Goal: Transaction & Acquisition: Purchase product/service

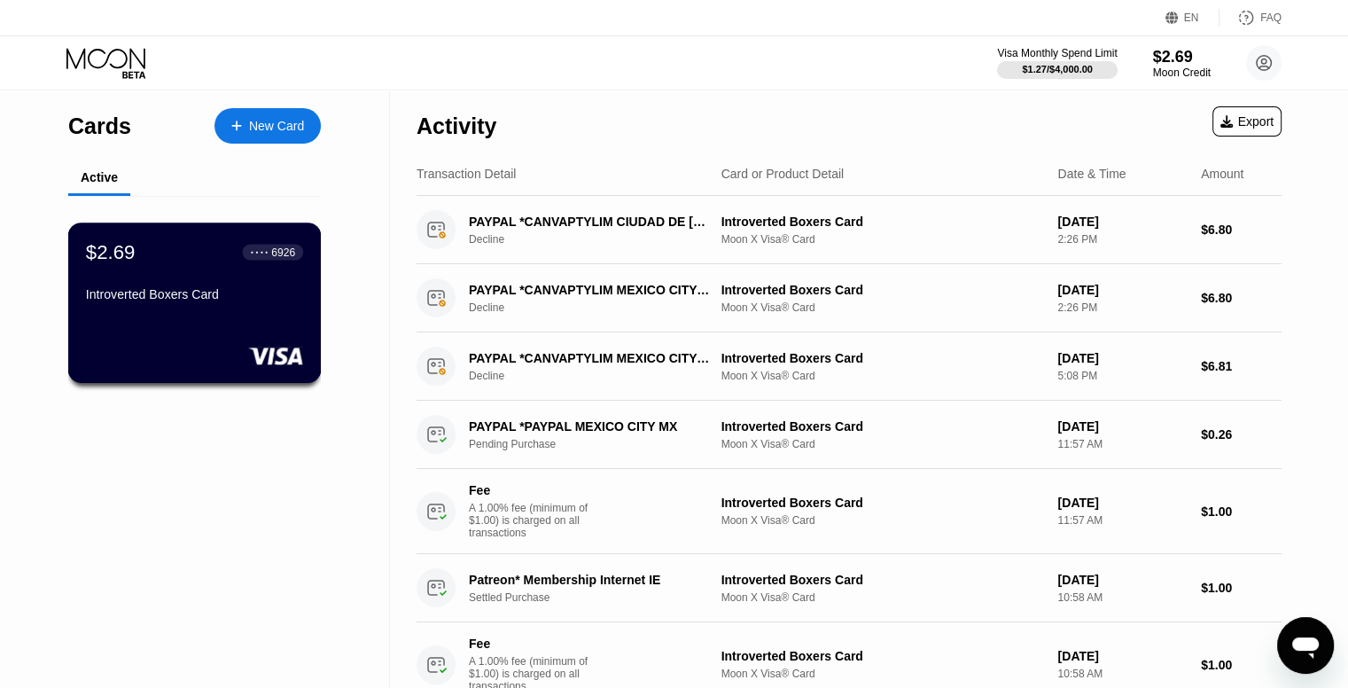
click at [301, 309] on div "Introverted Boxers Card" at bounding box center [194, 297] width 217 height 21
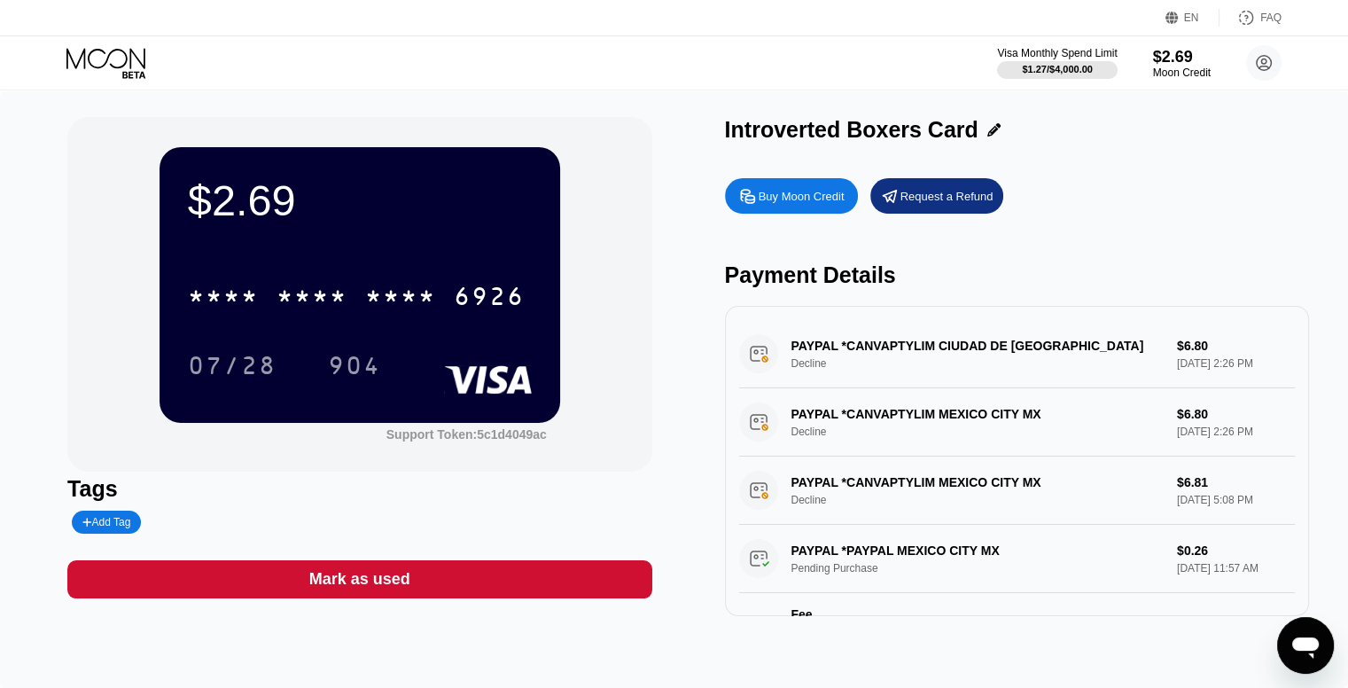
click at [802, 196] on div "Buy Moon Credit" at bounding box center [802, 196] width 86 height 15
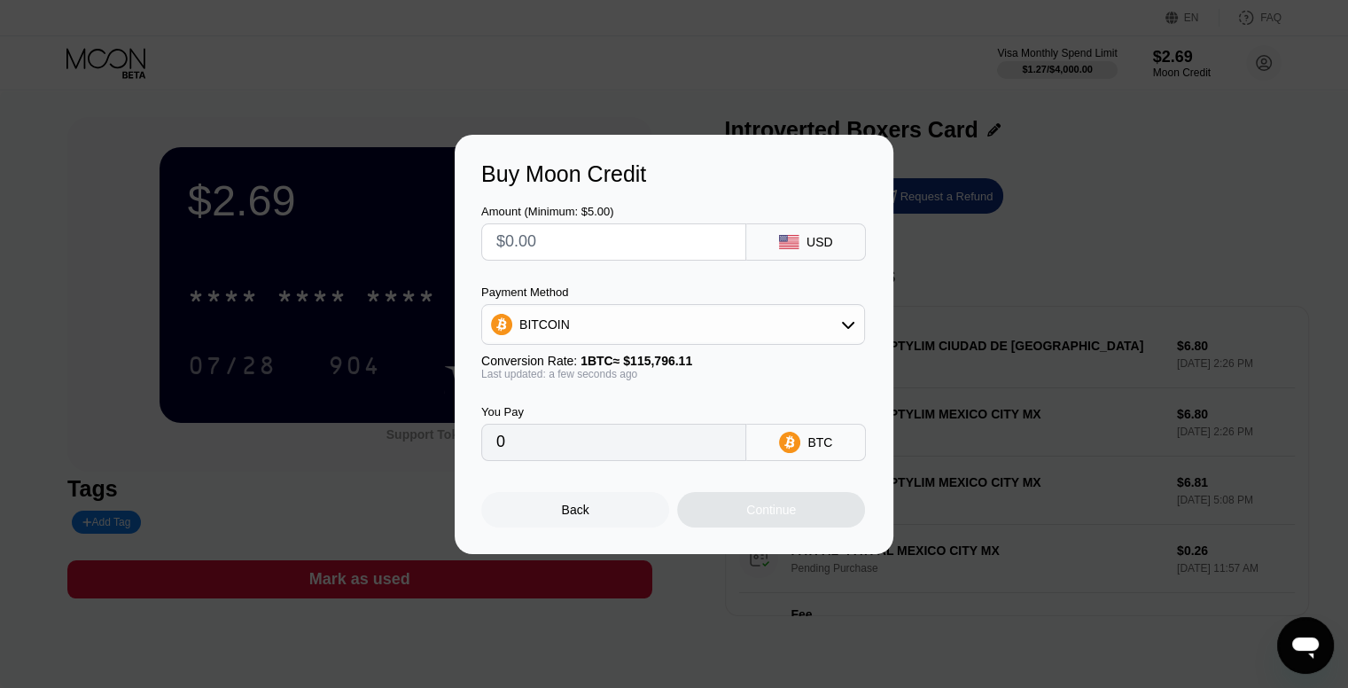
click at [686, 455] on input "0" at bounding box center [613, 442] width 235 height 35
drag, startPoint x: 556, startPoint y: 239, endPoint x: 449, endPoint y: 246, distance: 107.5
click at [449, 246] on div "Buy Moon Credit Amount (Minimum: $5.00) USD Payment Method BITCOIN Conversion R…" at bounding box center [674, 344] width 1348 height 419
type input "$1"
type input "0.00000864"
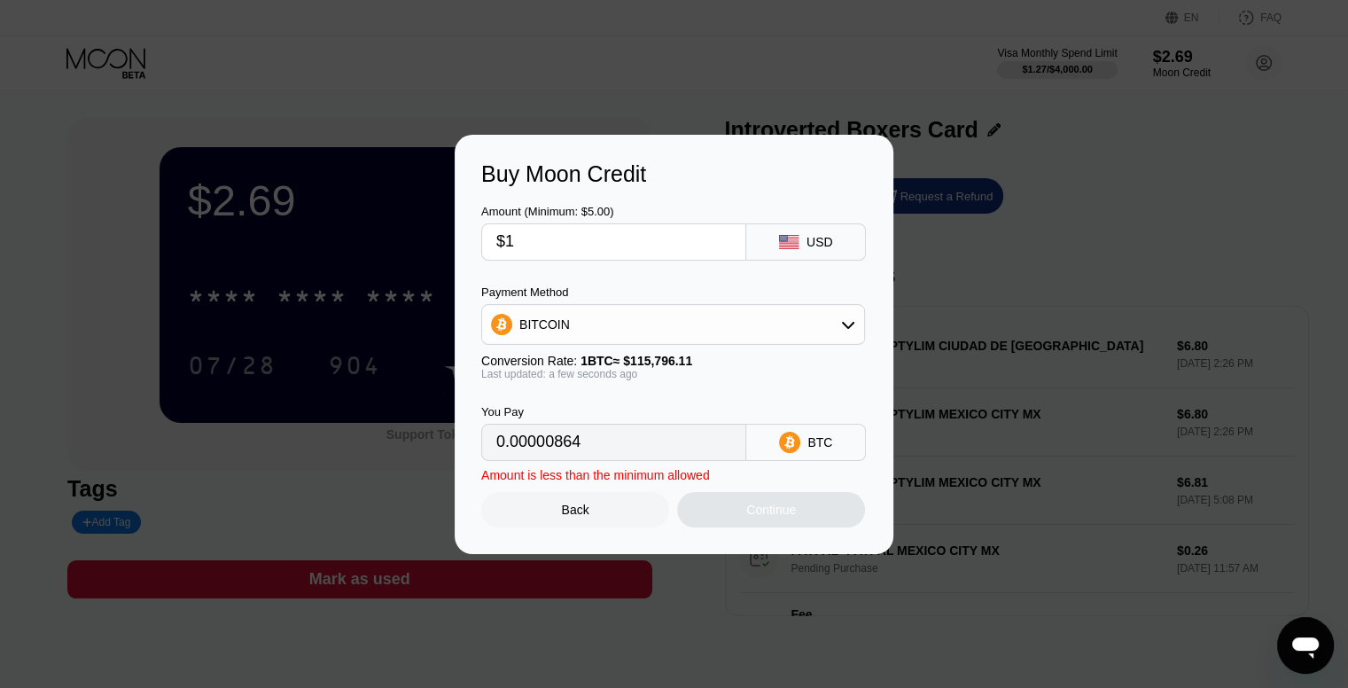
type input "$13"
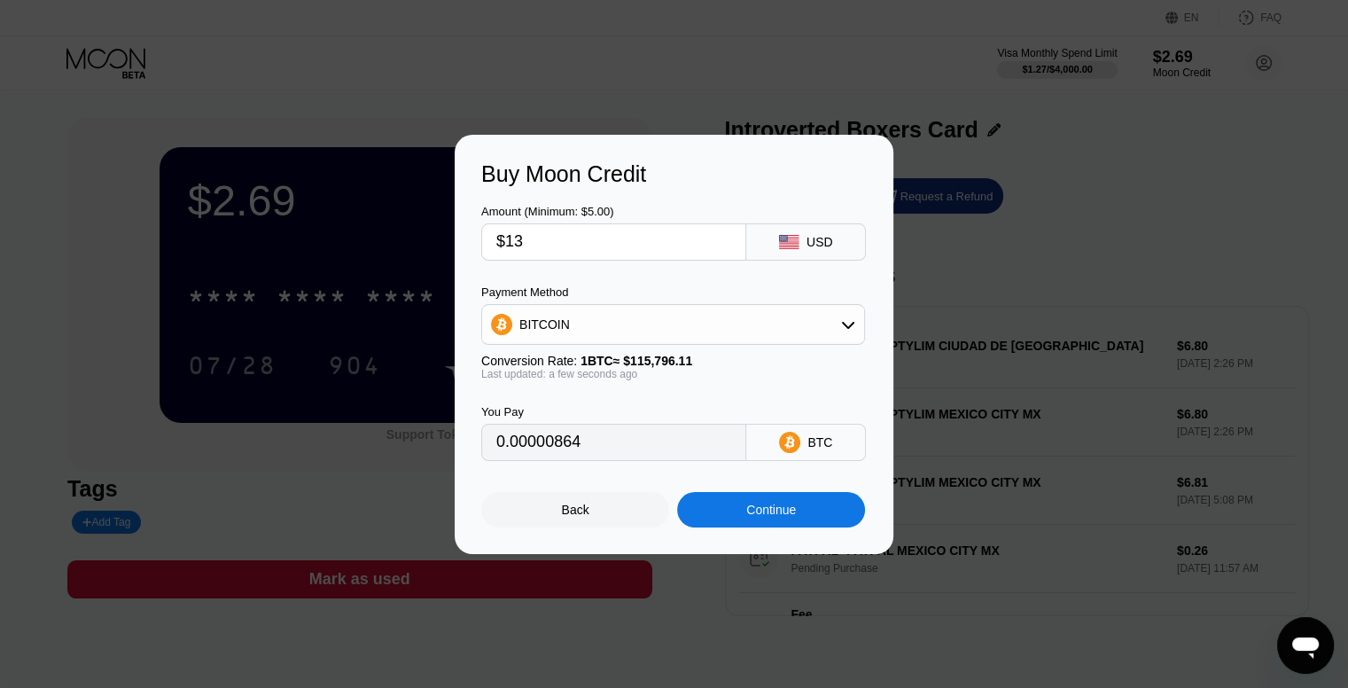
type input "0.00011227"
type input "$13"
click at [759, 515] on div "Continue" at bounding box center [771, 510] width 50 height 14
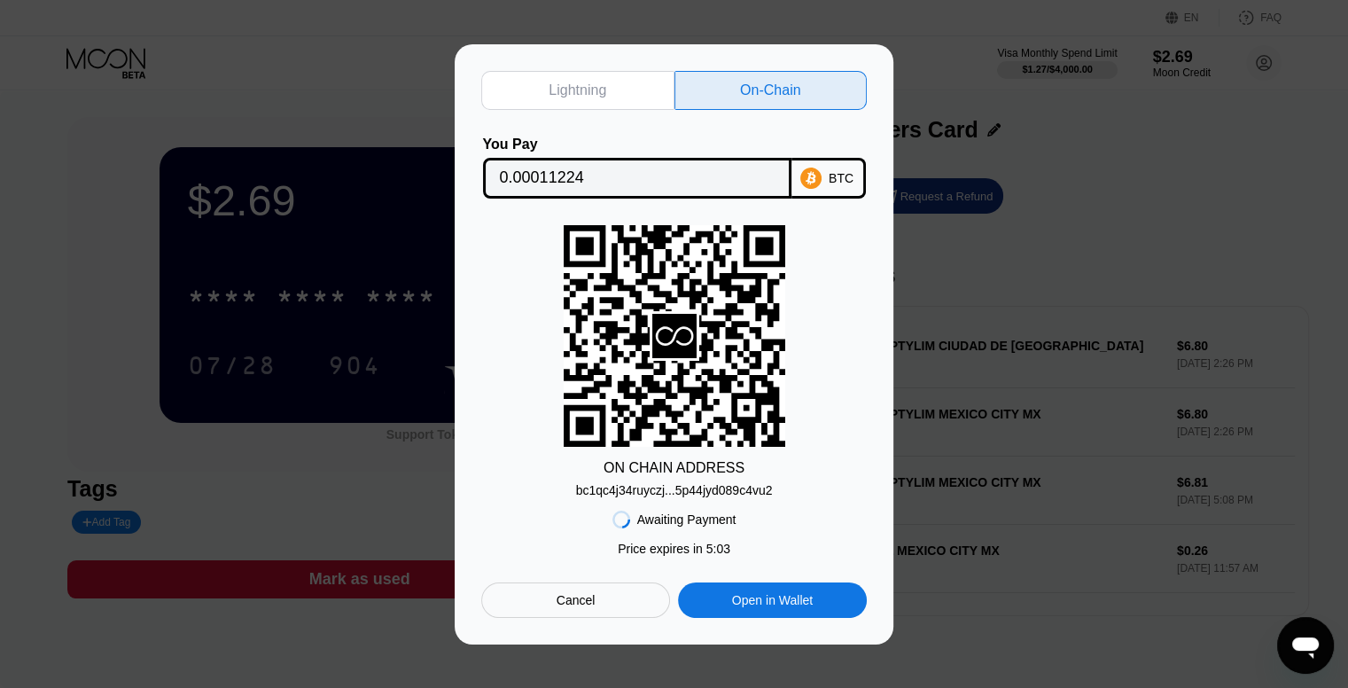
click at [817, 452] on div "ON CHAIN ADDRESS bc1qc4j34ruyczj...5p44jyd089c4vu2" at bounding box center [674, 361] width 386 height 272
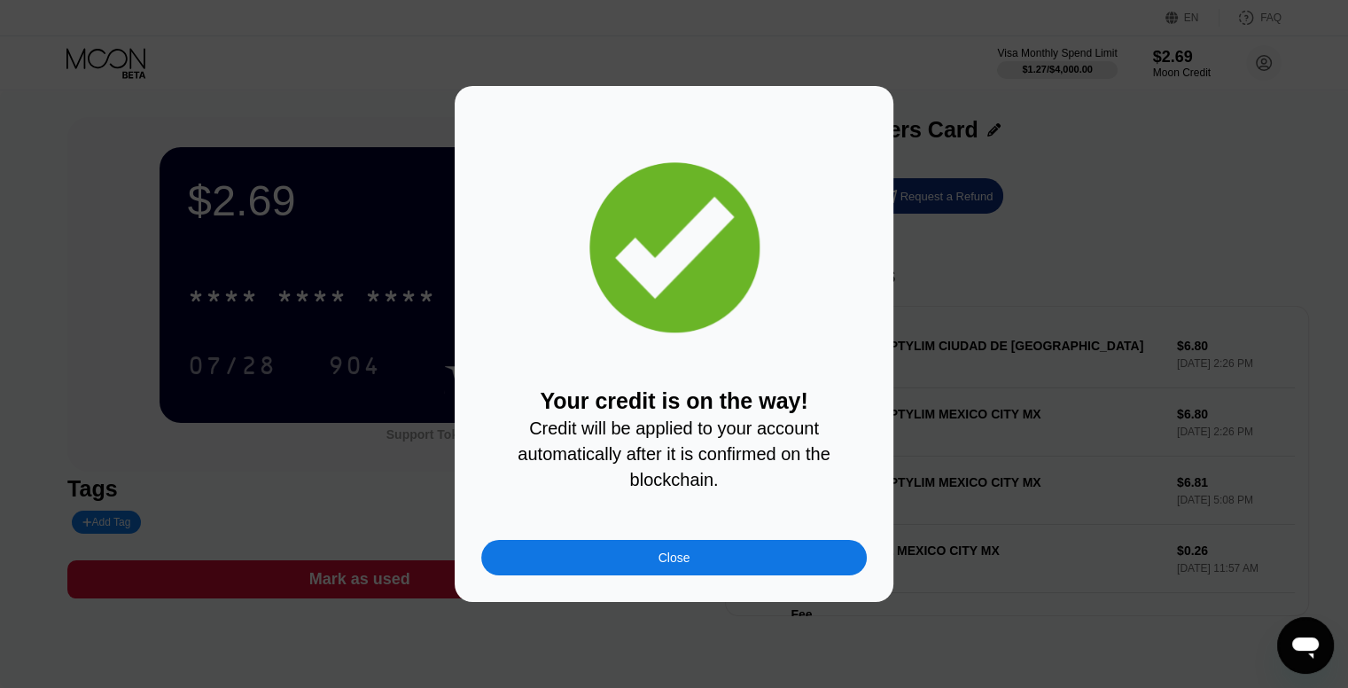
click at [688, 558] on div "Close" at bounding box center [675, 558] width 32 height 14
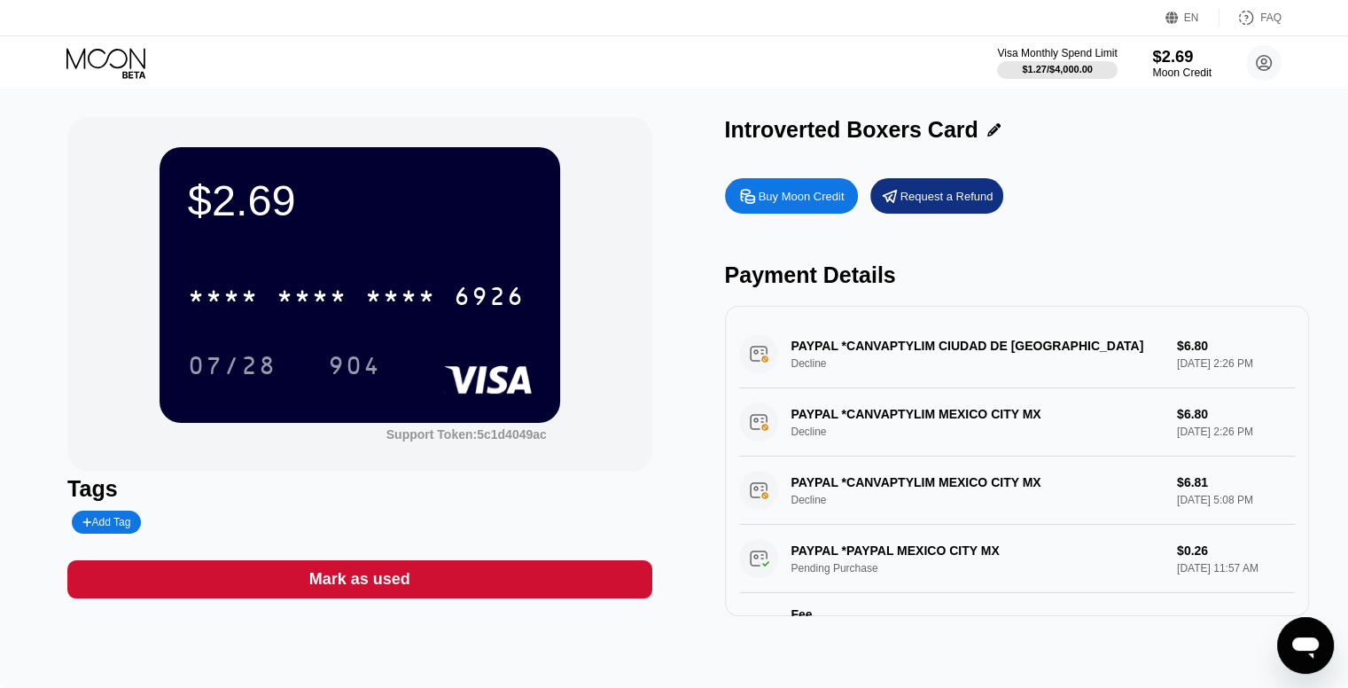
drag, startPoint x: 1185, startPoint y: 68, endPoint x: 1170, endPoint y: 72, distance: 15.5
click at [1185, 68] on div "Moon Credit" at bounding box center [1182, 72] width 59 height 12
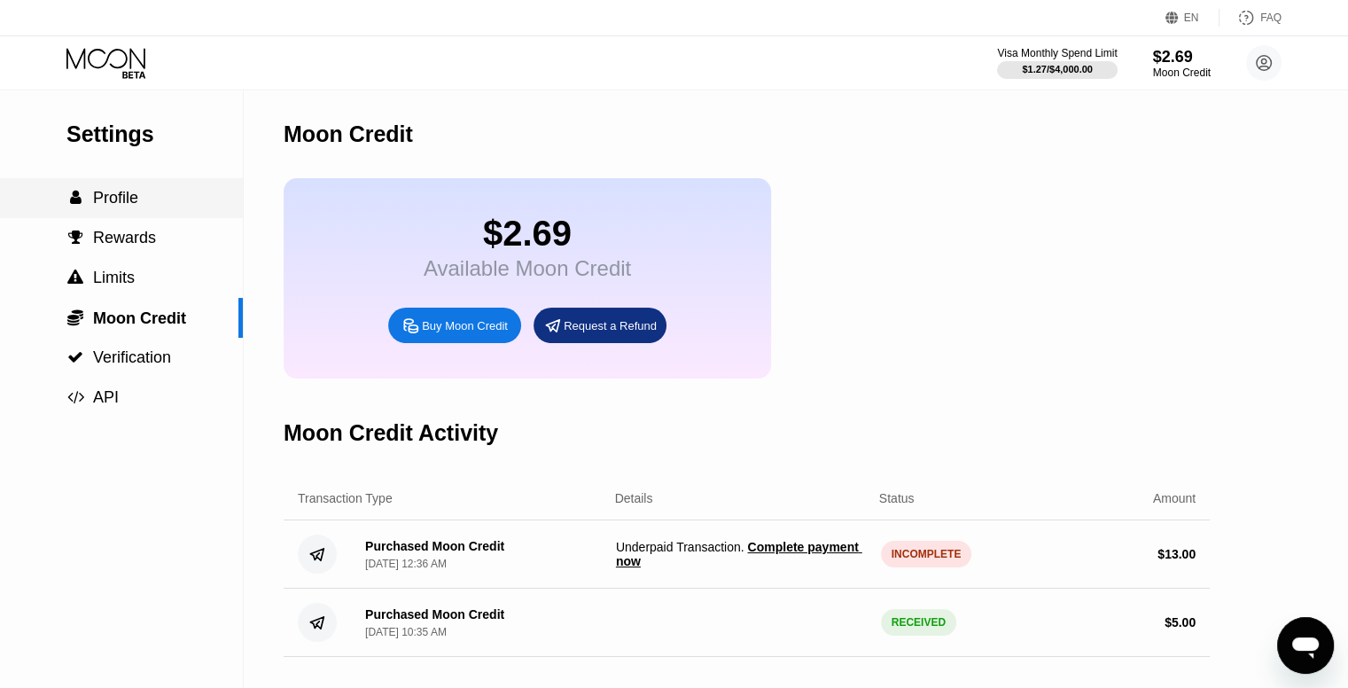
click at [135, 206] on span "Profile" at bounding box center [115, 198] width 45 height 18
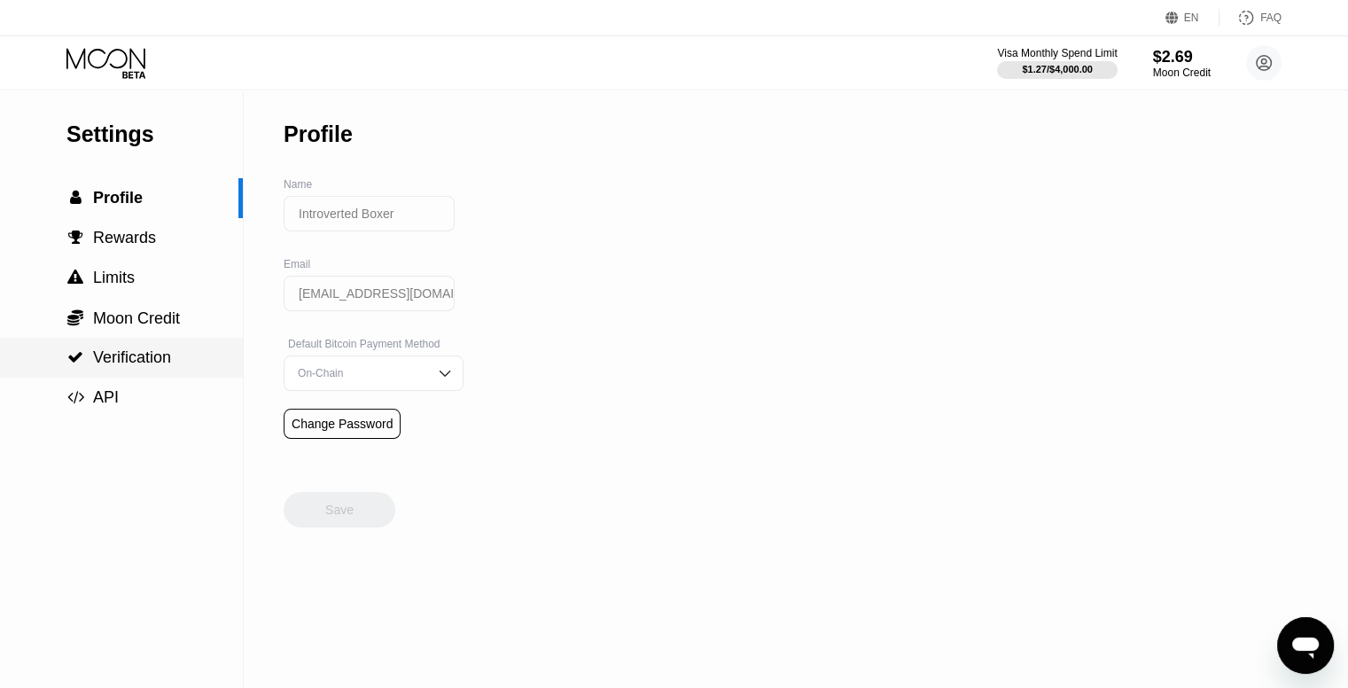
click at [139, 366] on span "Verification" at bounding box center [132, 357] width 78 height 18
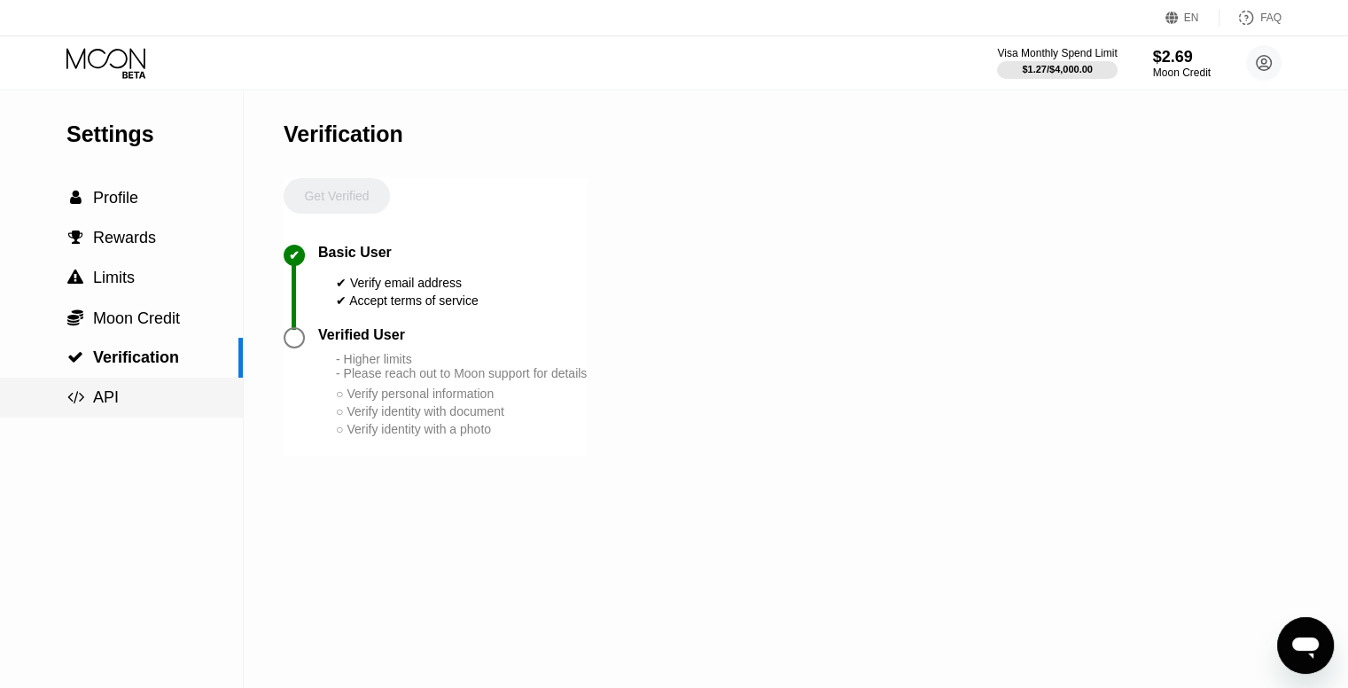
click at [151, 407] on div " API" at bounding box center [121, 397] width 243 height 19
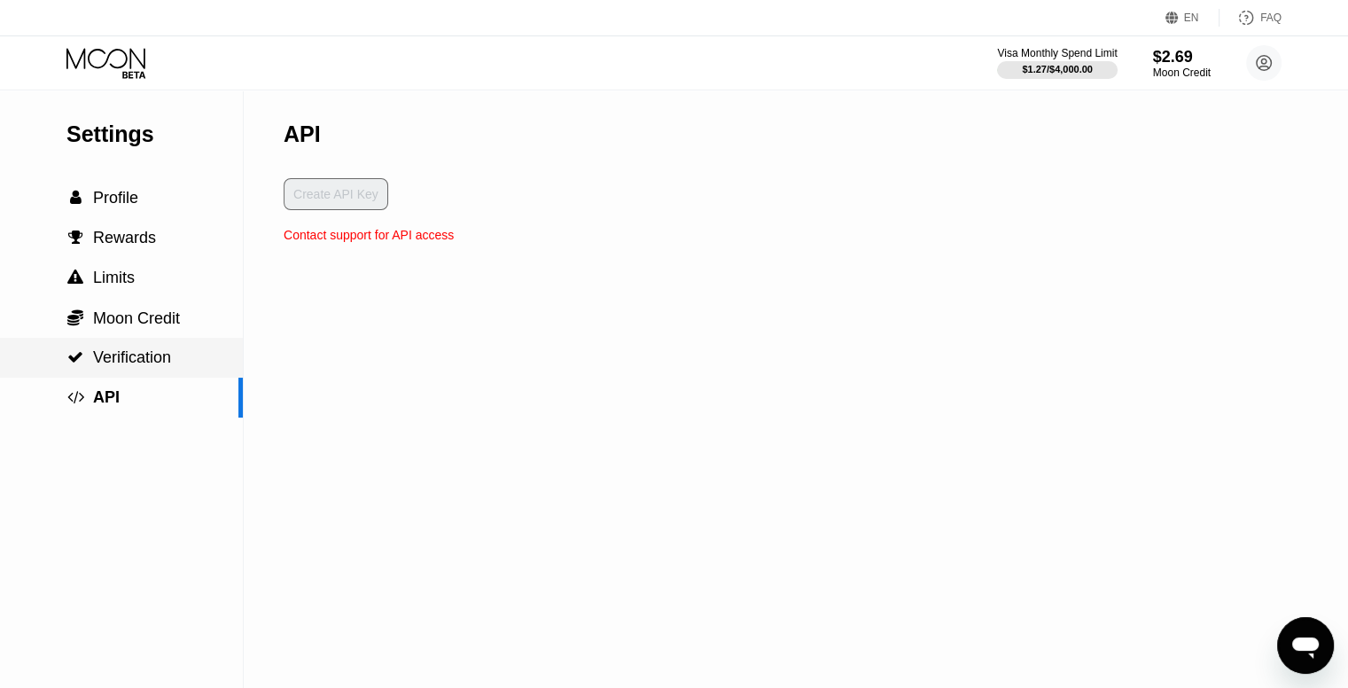
click at [166, 374] on div " Verification" at bounding box center [121, 358] width 243 height 40
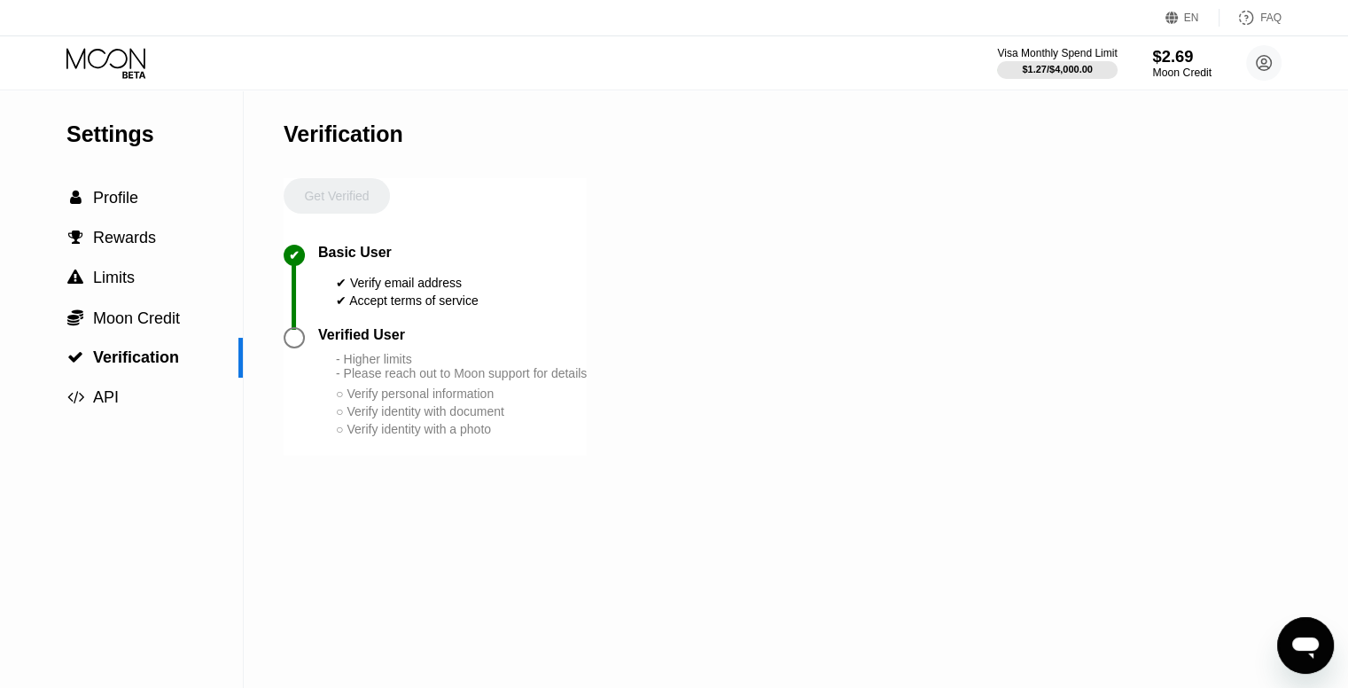
click at [1171, 79] on div "Moon Credit" at bounding box center [1182, 72] width 59 height 12
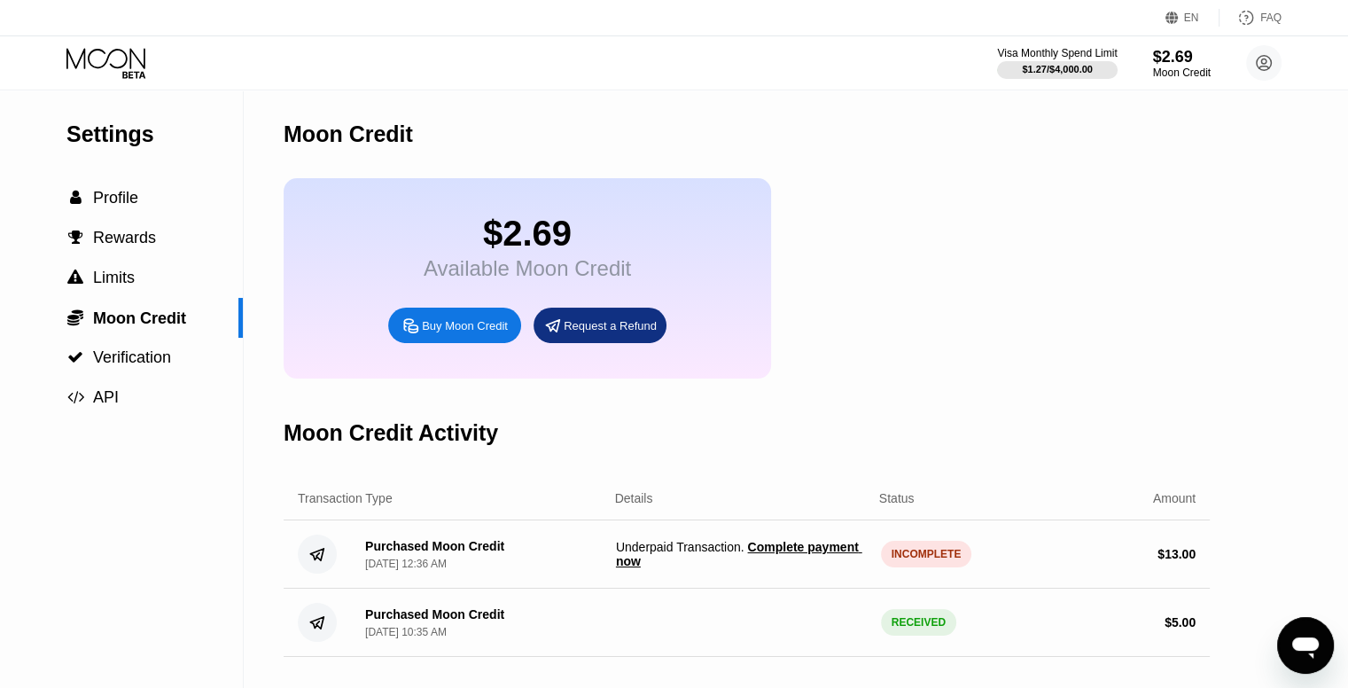
click at [1284, 71] on div "Visa Monthly Spend Limit $1.27 / $4,000.00 $2.69 Moon Credit Introverted Boxer …" at bounding box center [674, 62] width 1348 height 53
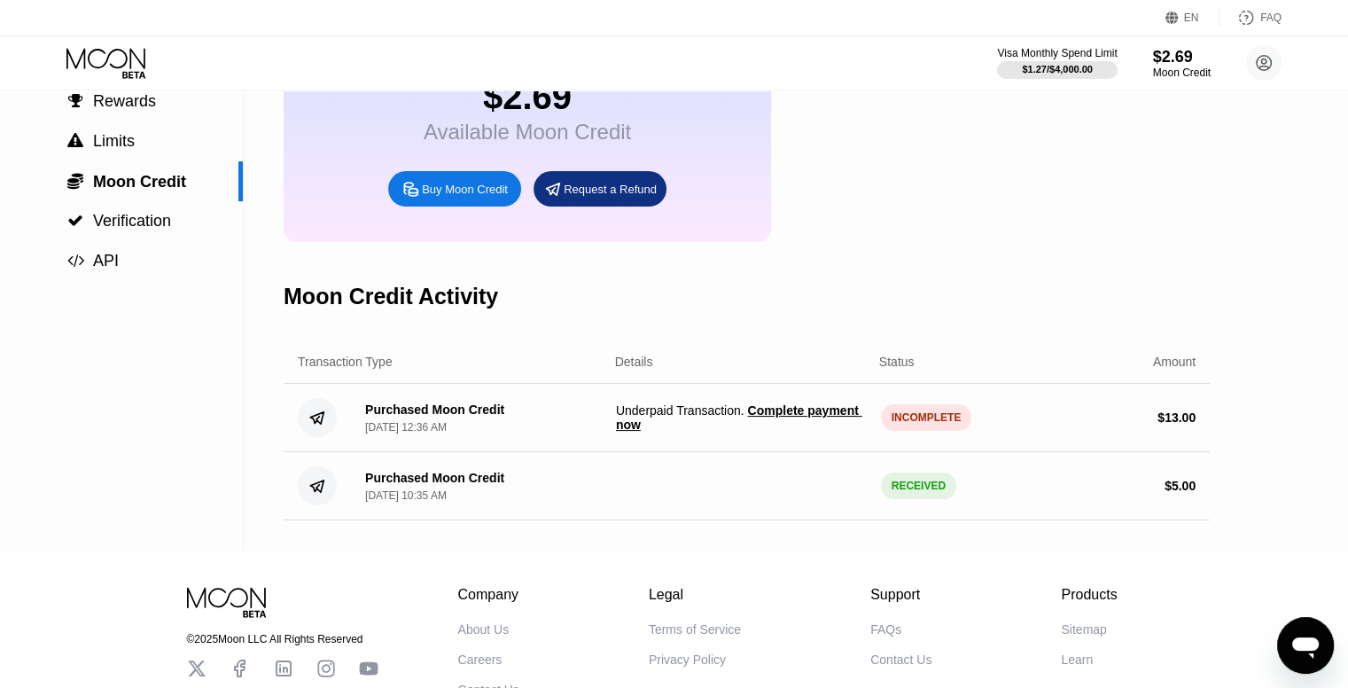
scroll to position [137, 0]
click at [812, 431] on span "Complete payment now" at bounding box center [739, 416] width 246 height 28
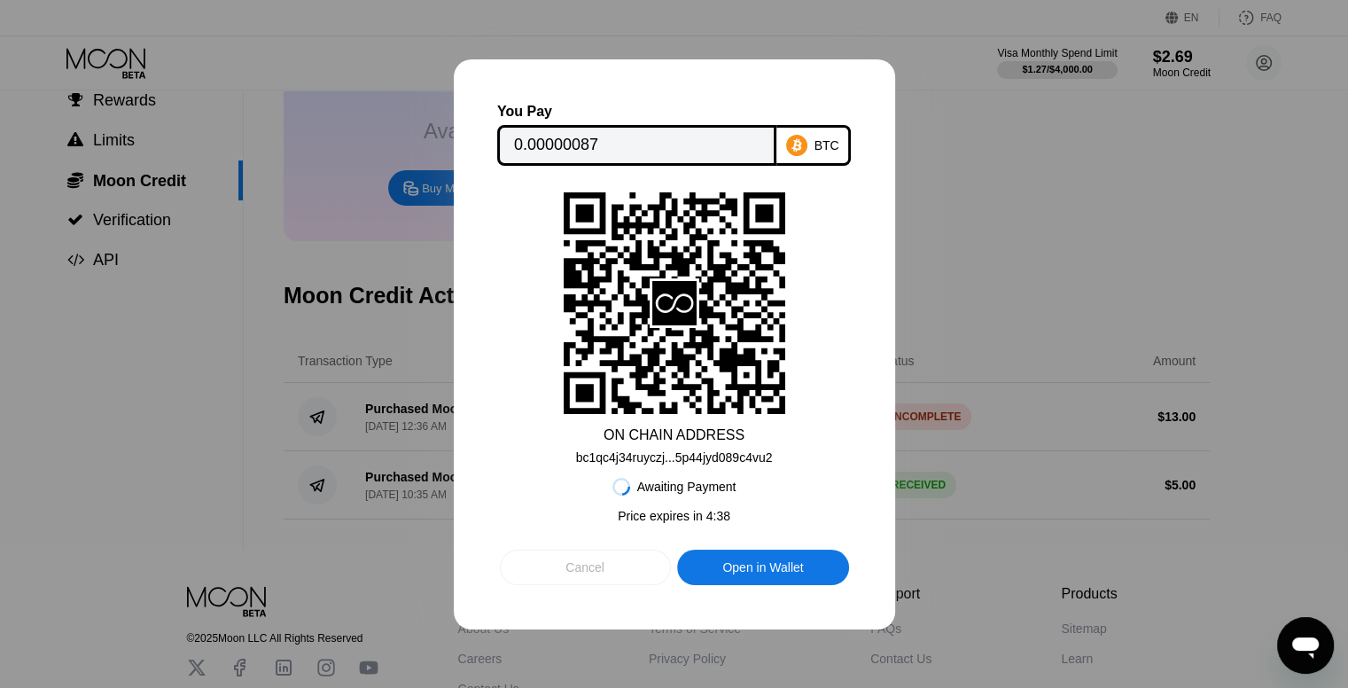
click at [628, 577] on div "Cancel" at bounding box center [585, 567] width 171 height 35
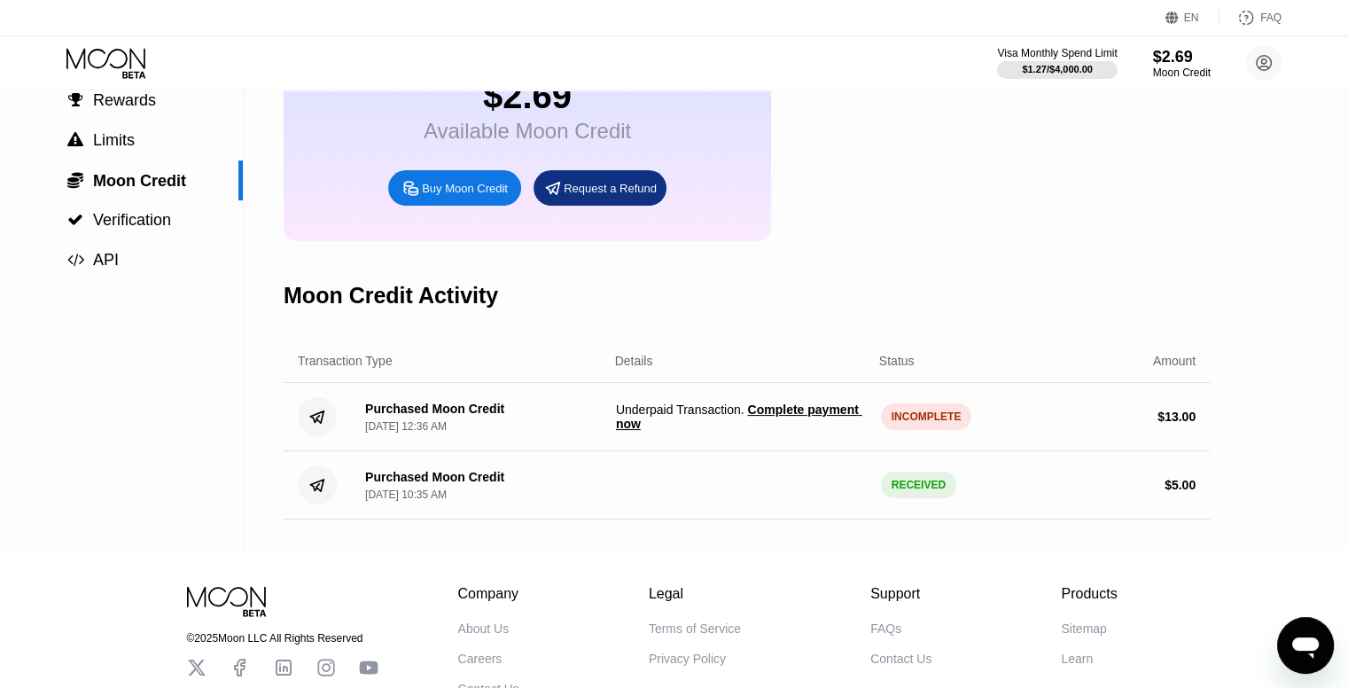
click at [1168, 424] on div "$ 13.00" at bounding box center [1177, 417] width 38 height 14
click at [777, 426] on span "Complete payment now" at bounding box center [739, 416] width 246 height 28
click at [709, 320] on div "Moon Credit Activity" at bounding box center [747, 296] width 926 height 88
click at [903, 430] on div "PENDING" at bounding box center [916, 416] width 70 height 27
drag, startPoint x: 1206, startPoint y: 60, endPoint x: 1168, endPoint y: 47, distance: 40.4
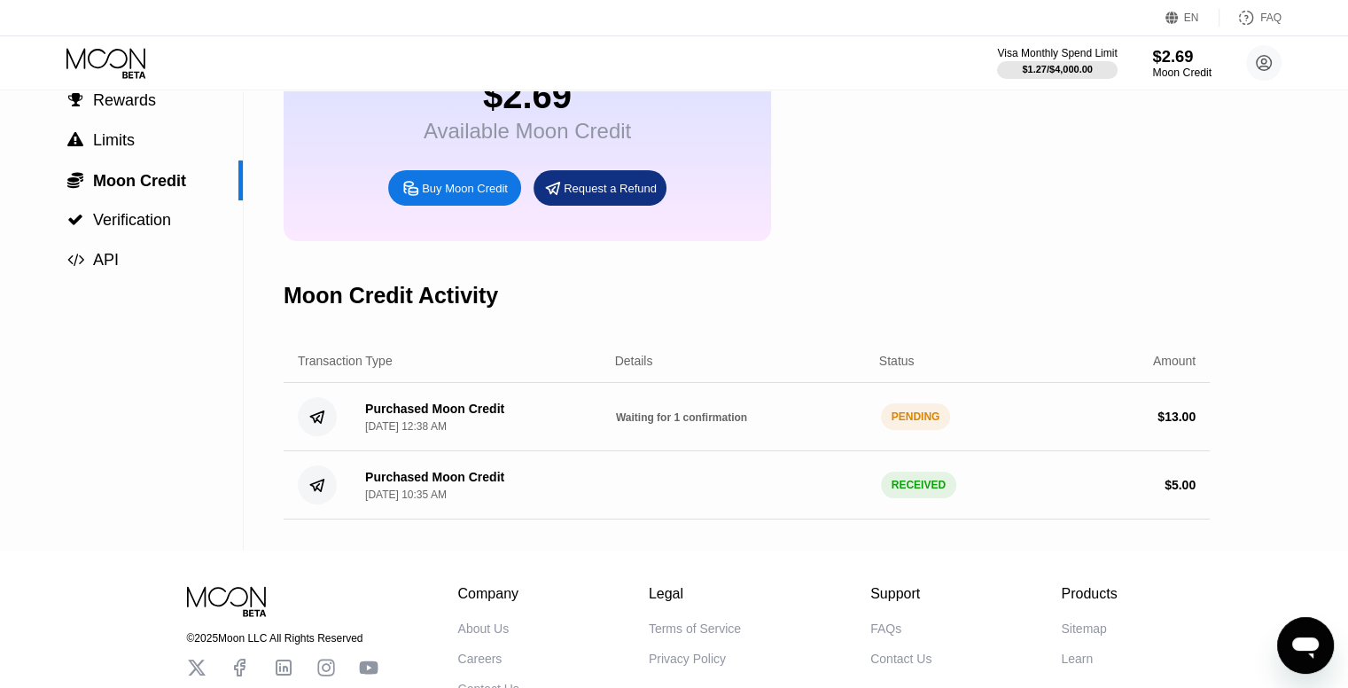
click at [1168, 47] on div "$2.69" at bounding box center [1182, 56] width 59 height 19
click at [1167, 65] on div "$2.69" at bounding box center [1182, 56] width 59 height 19
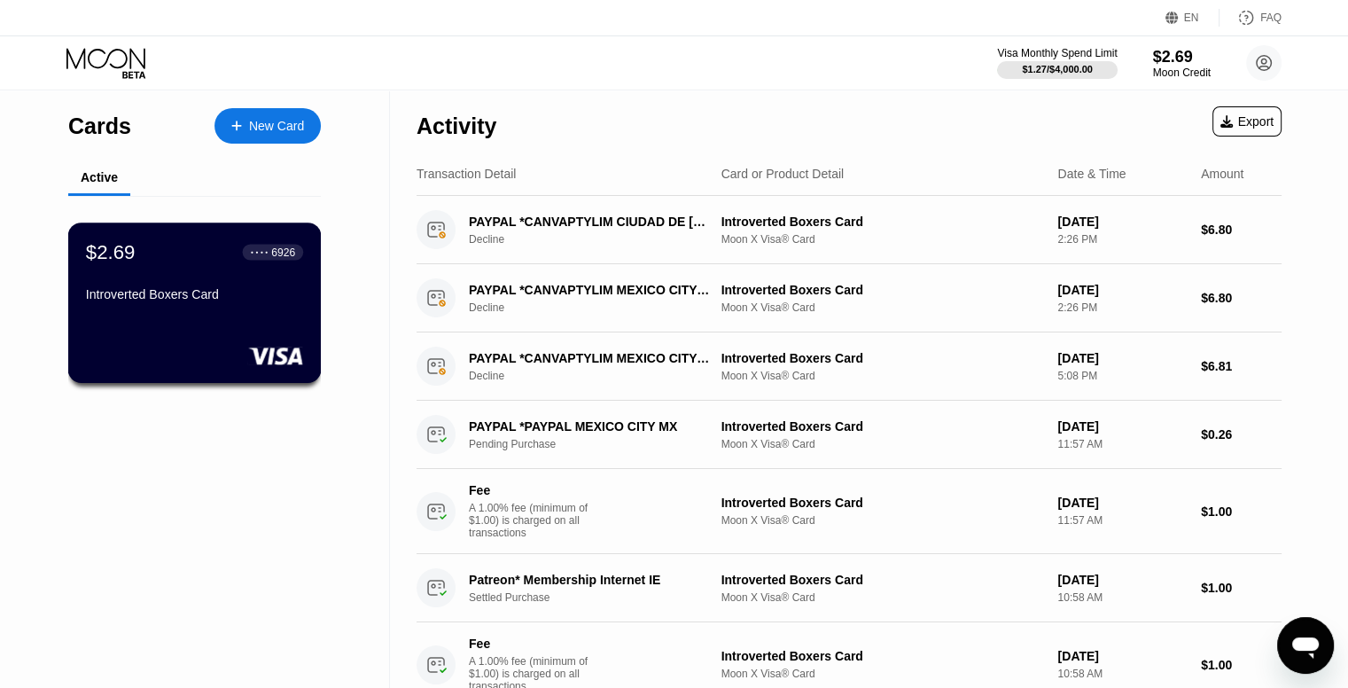
click at [212, 341] on div "$2.69 ● ● ● ● 6926 Introverted Boxers Card" at bounding box center [195, 303] width 254 height 160
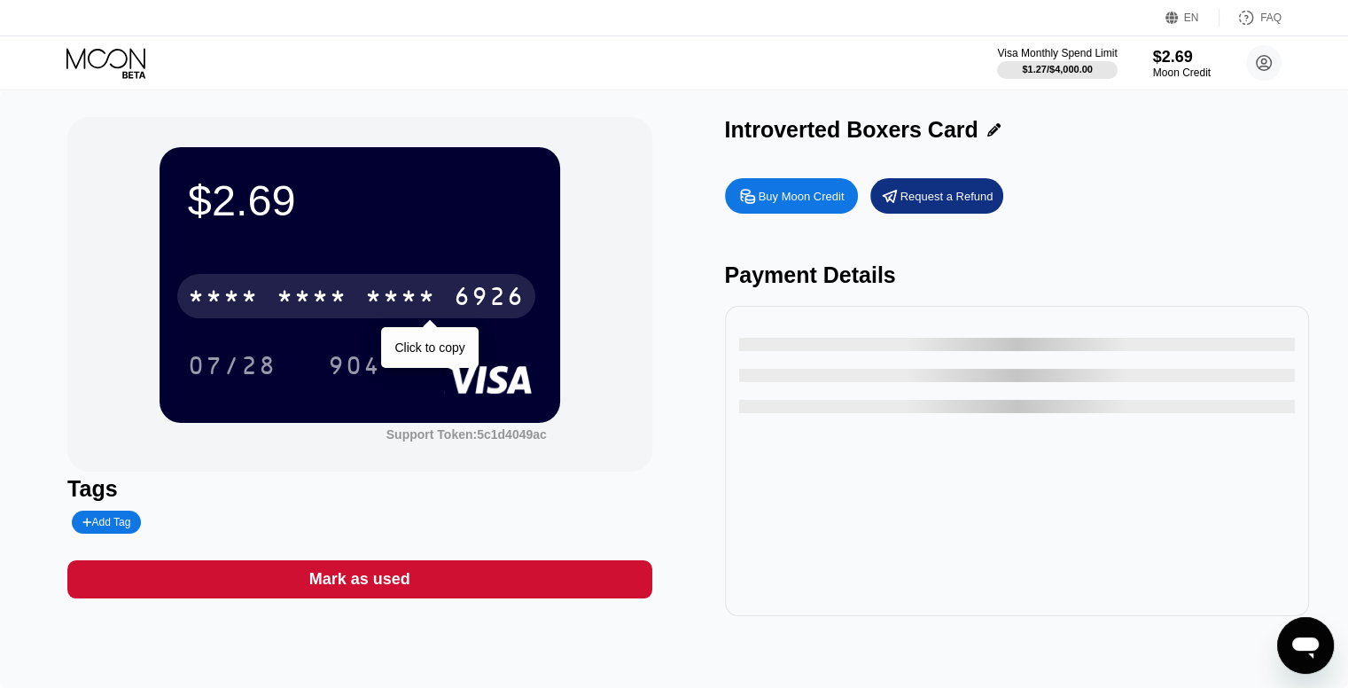
click at [284, 285] on div "* * * * * * * * * * * * 6926" at bounding box center [356, 296] width 358 height 44
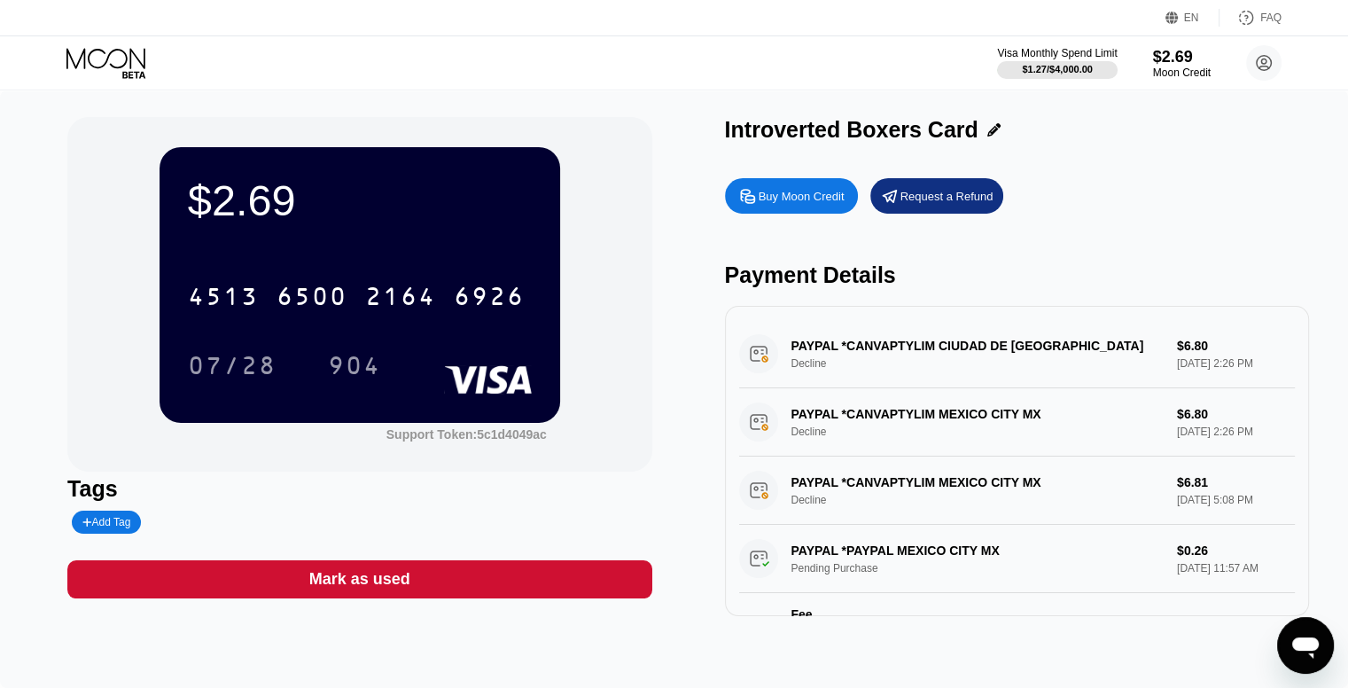
drag, startPoint x: 1278, startPoint y: 74, endPoint x: 1282, endPoint y: 54, distance: 19.8
click at [1282, 54] on div "Visa Monthly Spend Limit $1.27 / $4,000.00 $2.69 Moon Credit Introverted Boxer …" at bounding box center [674, 62] width 1348 height 53
click at [1270, 62] on circle at bounding box center [1263, 62] width 35 height 35
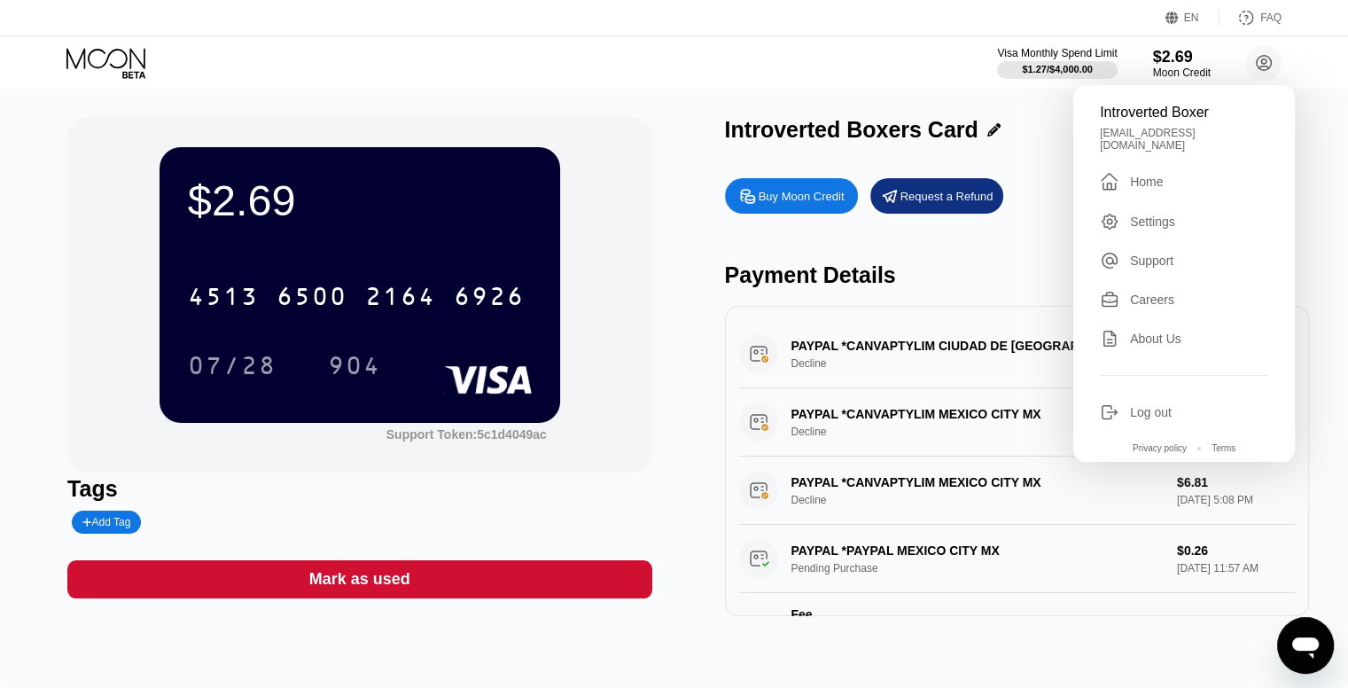
click at [1162, 176] on div "Home" at bounding box center [1146, 182] width 33 height 14
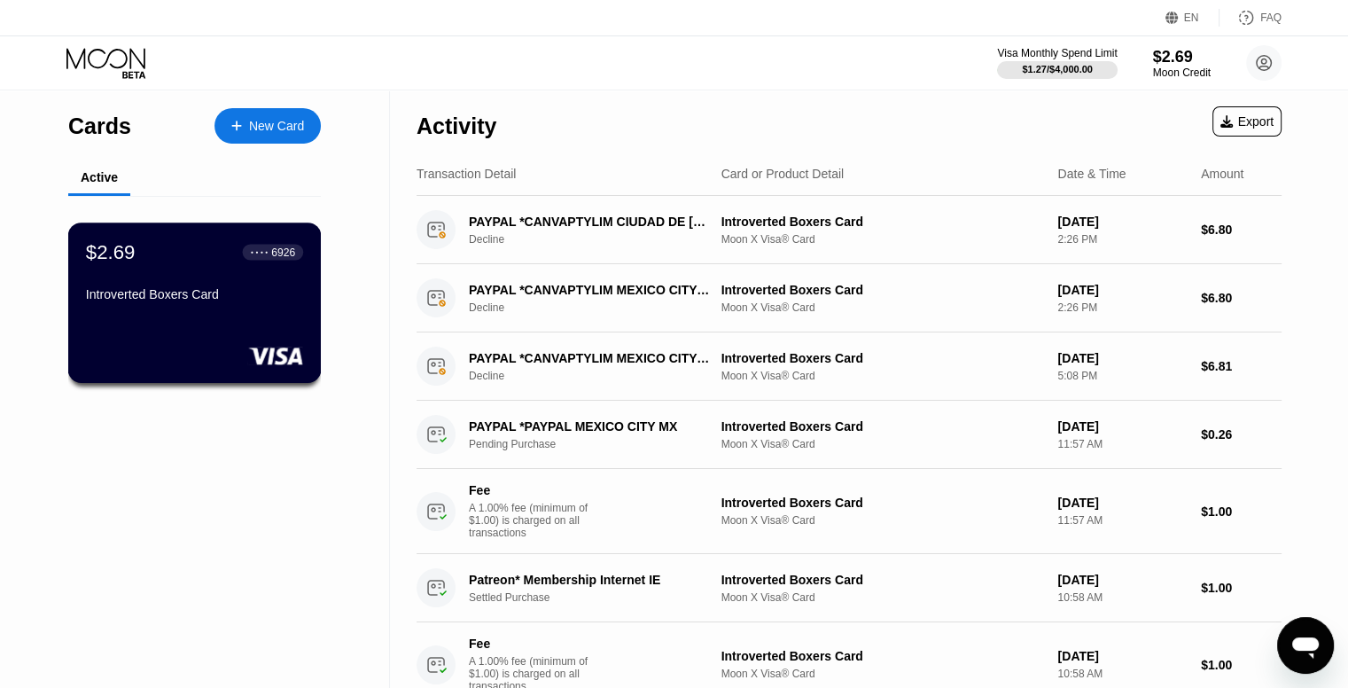
click at [223, 278] on div "$2.69 ● ● ● ● 6926 Introverted Boxers Card" at bounding box center [194, 274] width 217 height 68
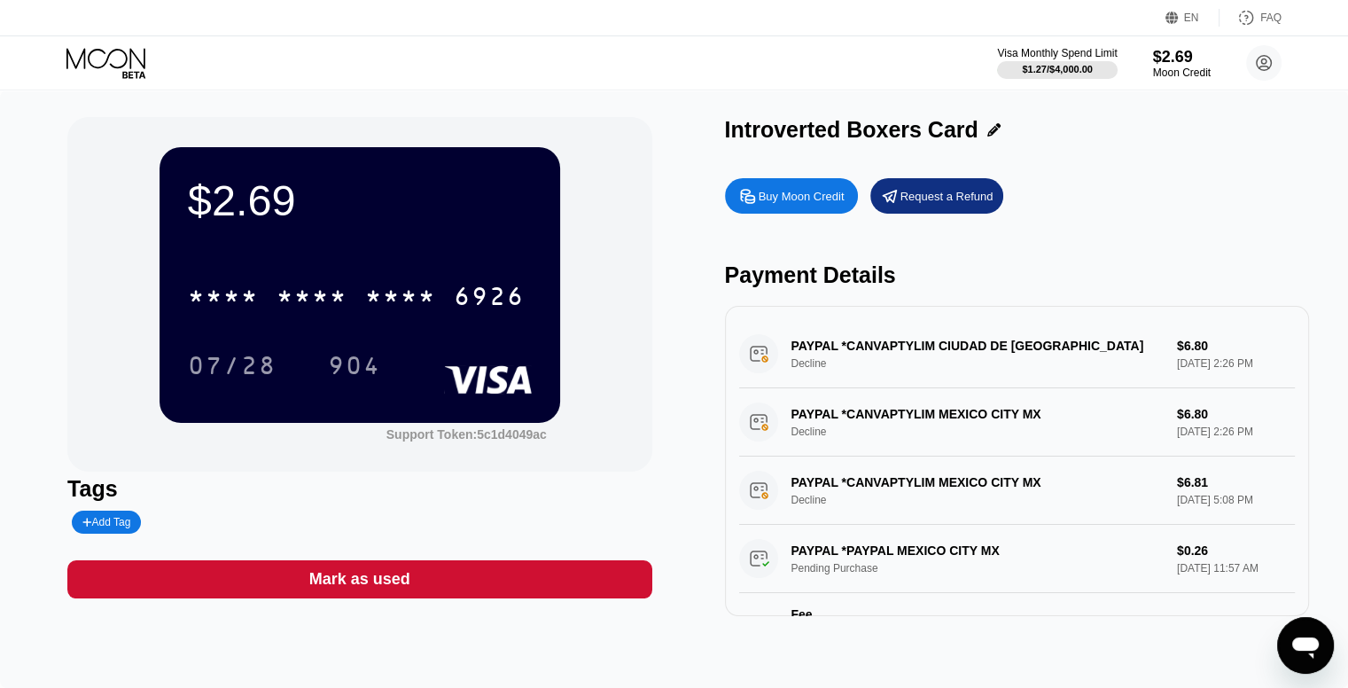
click at [324, 260] on div "$2.69 * * * * * * * * * * * * 6926 07/28 904" at bounding box center [360, 284] width 401 height 275
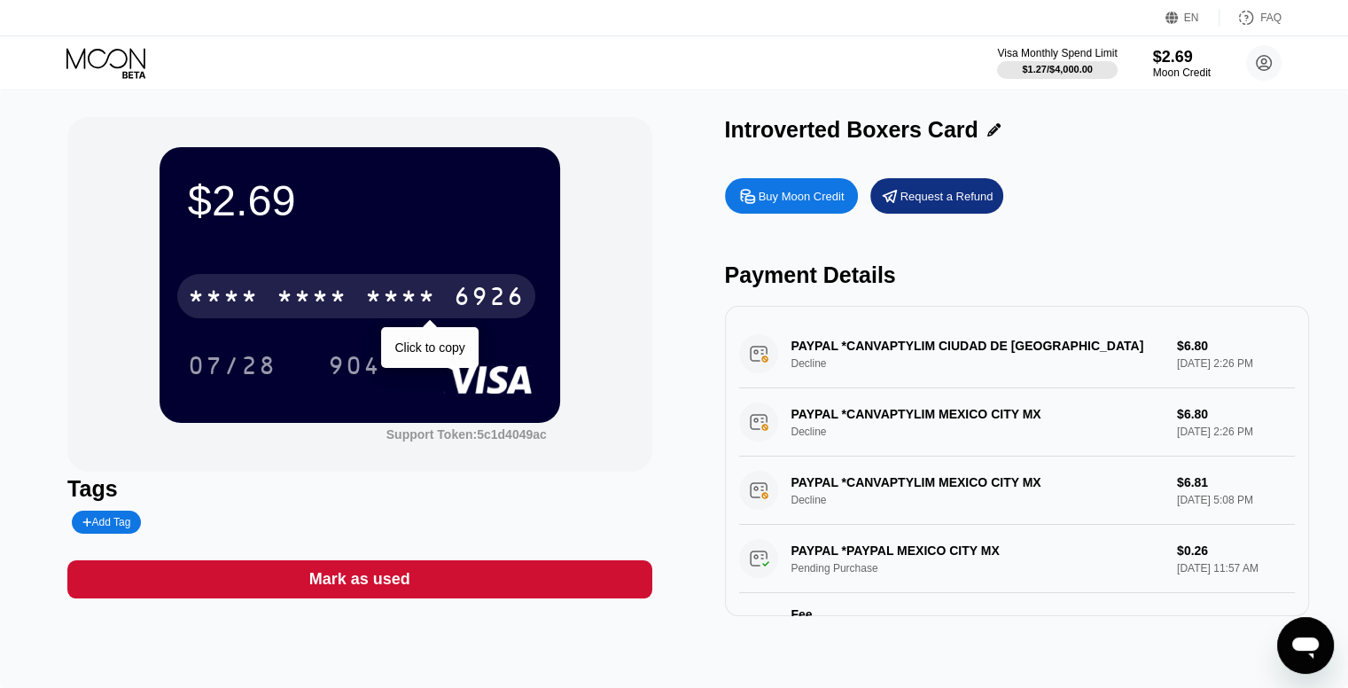
click at [316, 303] on div "* * * *" at bounding box center [312, 299] width 71 height 28
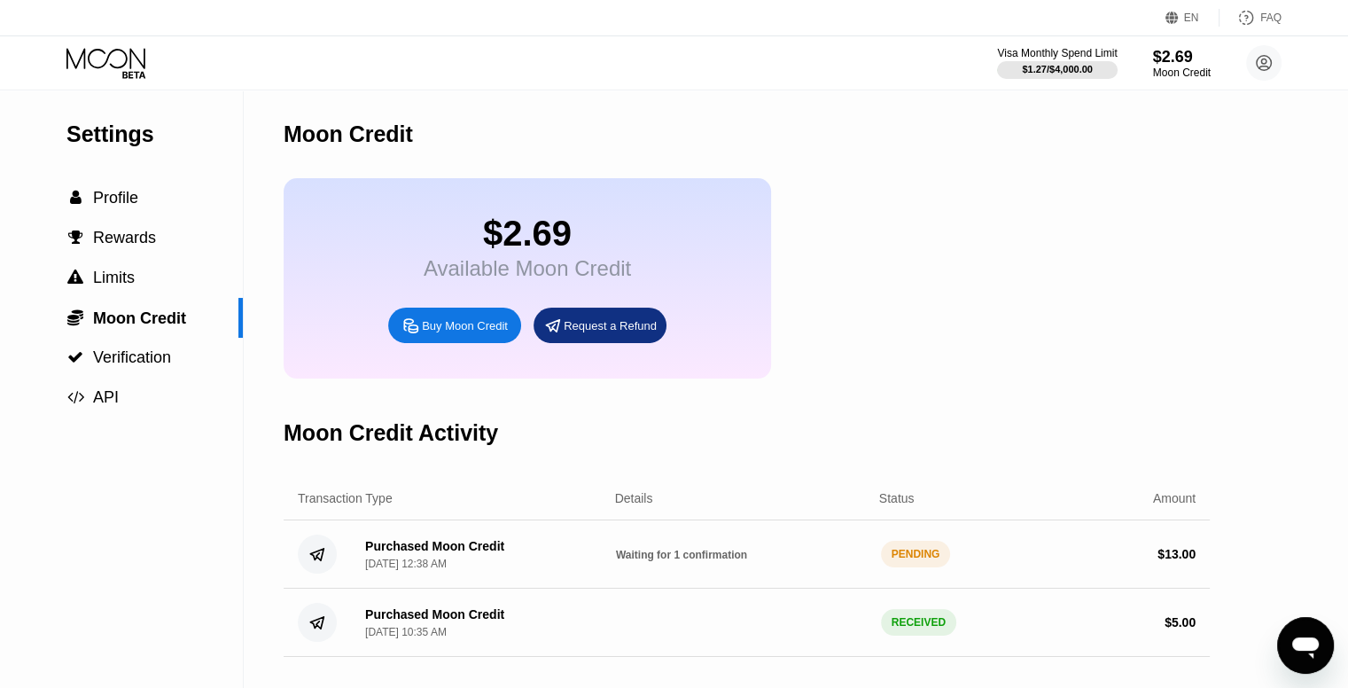
click at [722, 588] on div "Purchased Moon Credit [DATE] 12:38 AM Waiting for 1 confirmation PENDING $ 13.00" at bounding box center [747, 554] width 926 height 68
click at [934, 589] on div "Purchased Moon Credit [DATE] 12:38 AM Waiting for 1 confirmation PENDING $ 13.00" at bounding box center [747, 554] width 926 height 68
click at [126, 242] on span "Rewards" at bounding box center [124, 238] width 63 height 18
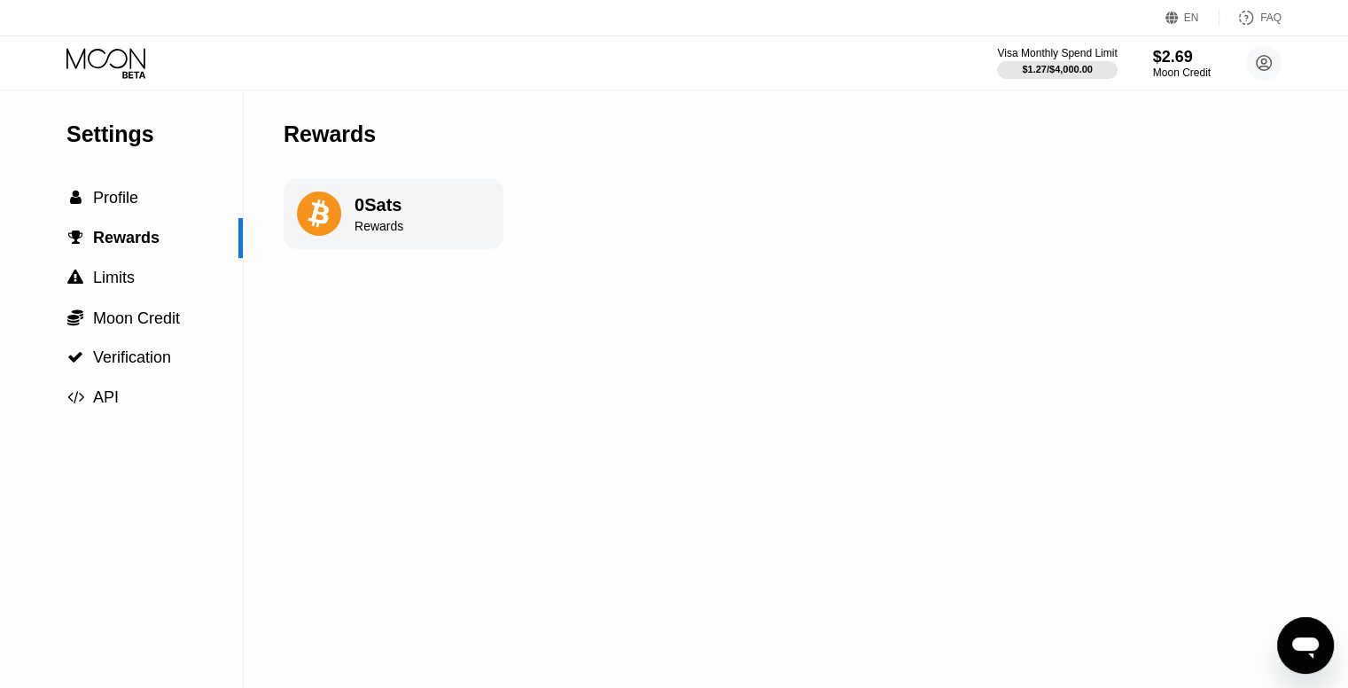
click at [356, 215] on div "0 Sats" at bounding box center [379, 205] width 49 height 20
click at [148, 324] on span "Moon Credit" at bounding box center [136, 318] width 87 height 18
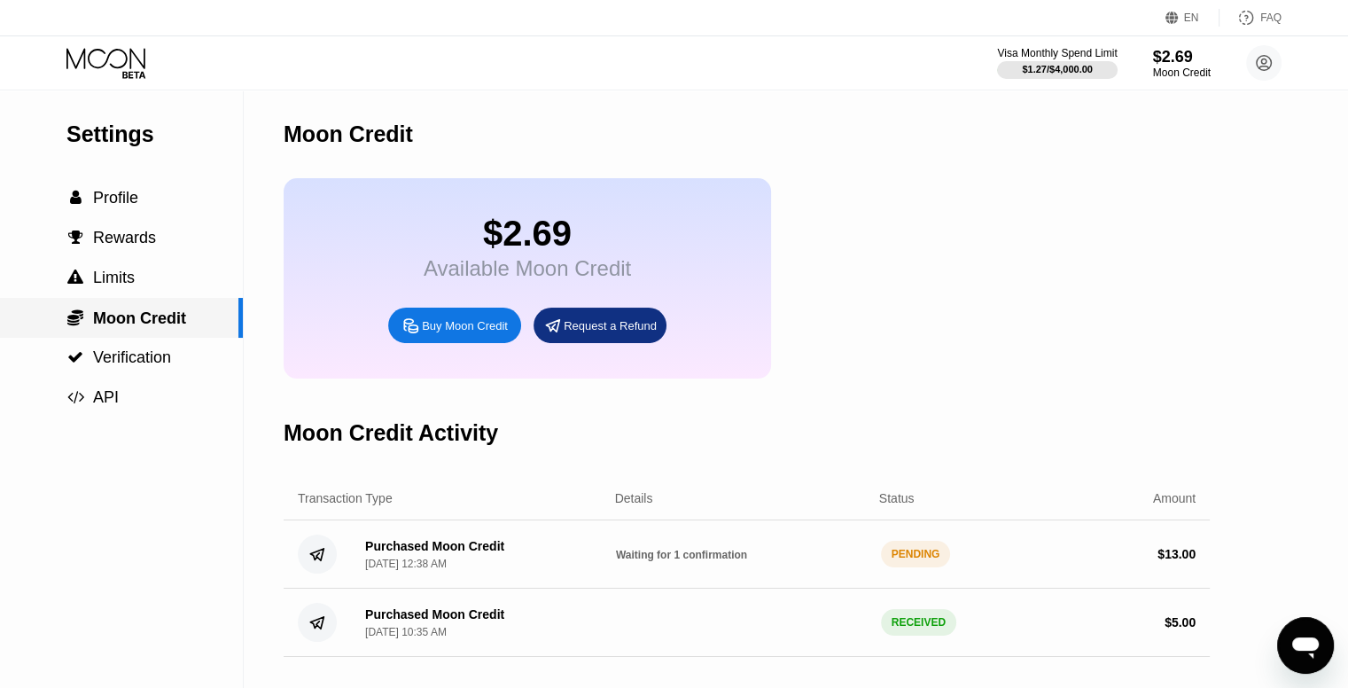
click at [104, 313] on span "Moon Credit" at bounding box center [139, 318] width 93 height 18
